Goal: Task Accomplishment & Management: Use online tool/utility

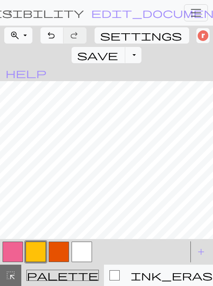
drag, startPoint x: 63, startPoint y: 253, endPoint x: 61, endPoint y: 244, distance: 8.8
click at [63, 253] on button "button" at bounding box center [59, 251] width 20 height 20
click at [78, 261] on button "button" at bounding box center [82, 251] width 20 height 20
click at [118, 49] on span "save" at bounding box center [97, 55] width 41 height 12
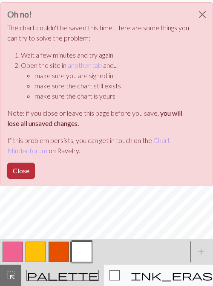
click at [29, 179] on button "Close" at bounding box center [21, 171] width 28 height 16
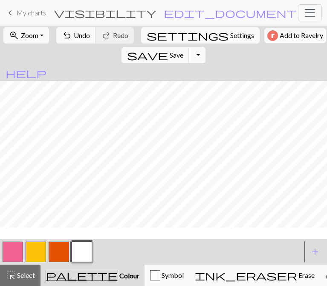
click at [116, 60] on div "zoom_in Zoom Zoom Fit all Fit width Fit height 50% 100% 150% 200% undo Undo Und…" at bounding box center [163, 45] width 327 height 39
click at [147, 61] on span "save" at bounding box center [147, 55] width 41 height 12
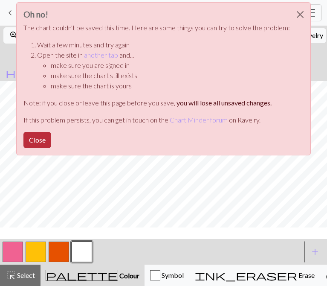
click at [23, 148] on button "Close" at bounding box center [37, 140] width 28 height 16
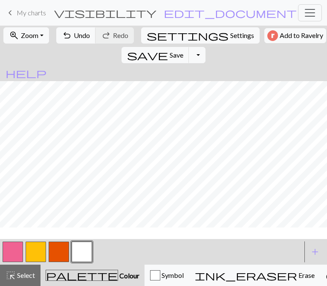
click at [39, 17] on span "My charts" at bounding box center [31, 13] width 29 height 8
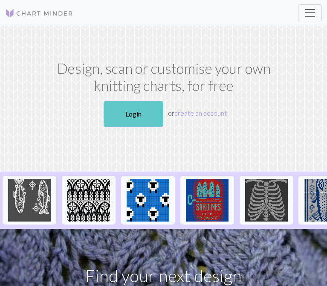
click at [141, 127] on link "Login" at bounding box center [134, 114] width 60 height 26
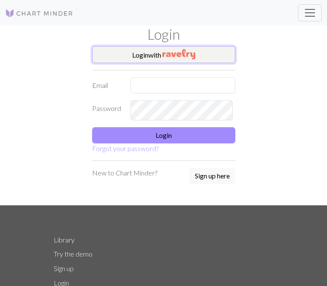
click at [135, 63] on button "Login with" at bounding box center [163, 54] width 143 height 17
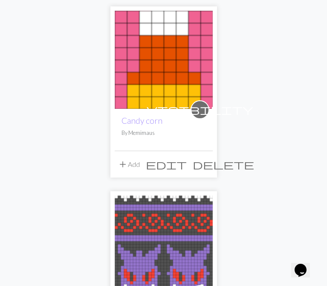
scroll to position [462, 0]
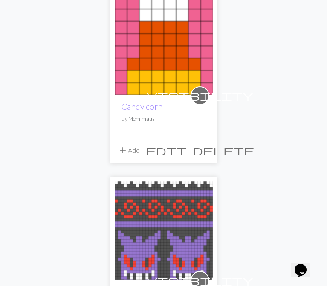
click at [174, 95] on img at bounding box center [164, 46] width 98 height 98
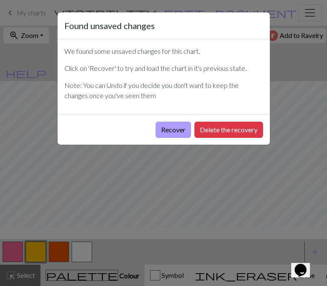
click at [156, 138] on button "Recover" at bounding box center [173, 130] width 35 height 16
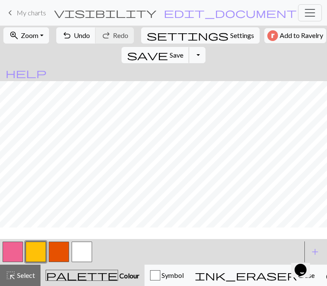
click at [170, 59] on span "Save" at bounding box center [177, 55] width 14 height 8
